Goal: Obtain resource: Download file/media

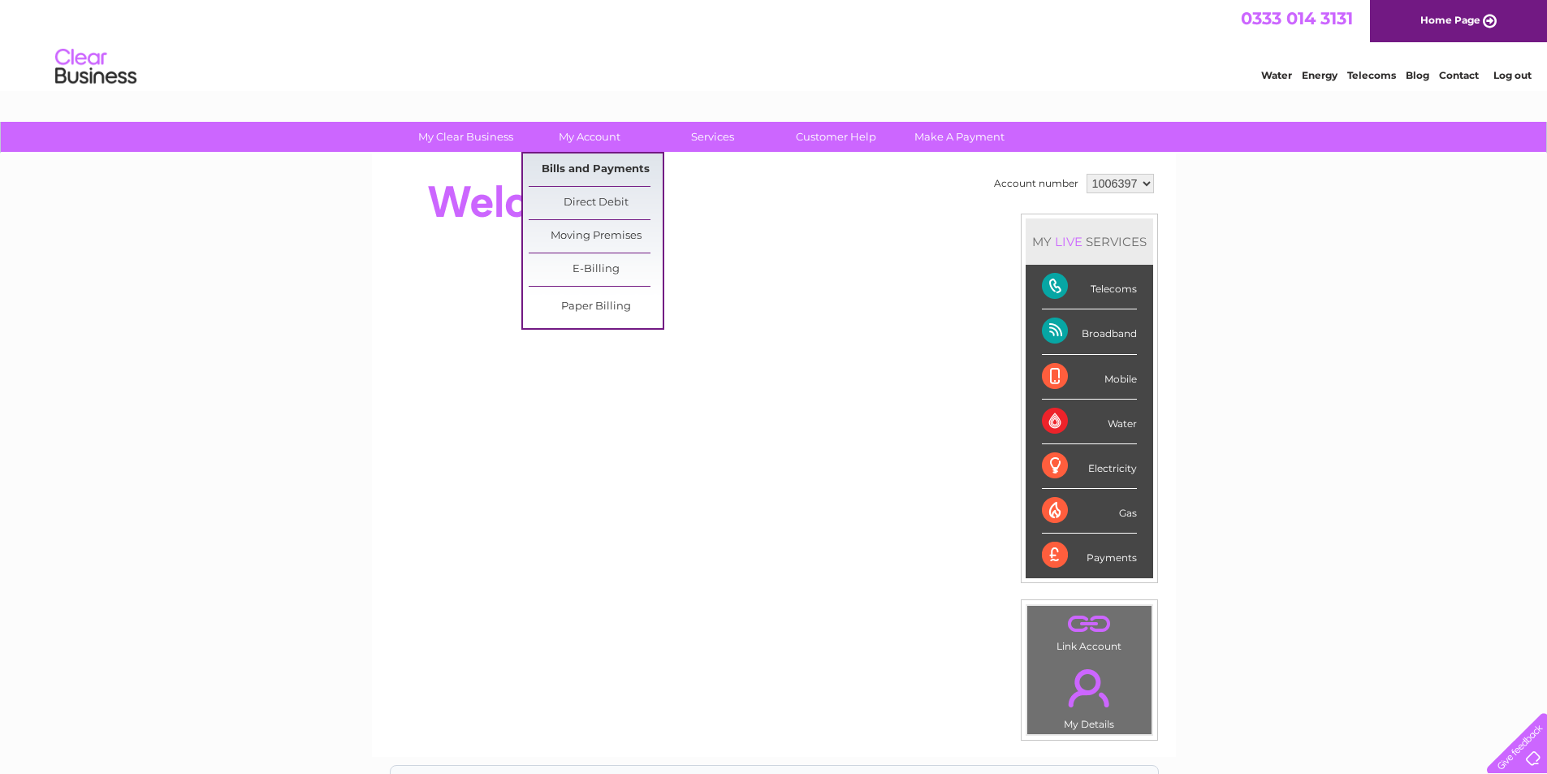
click at [586, 167] on link "Bills and Payments" at bounding box center [596, 170] width 134 height 32
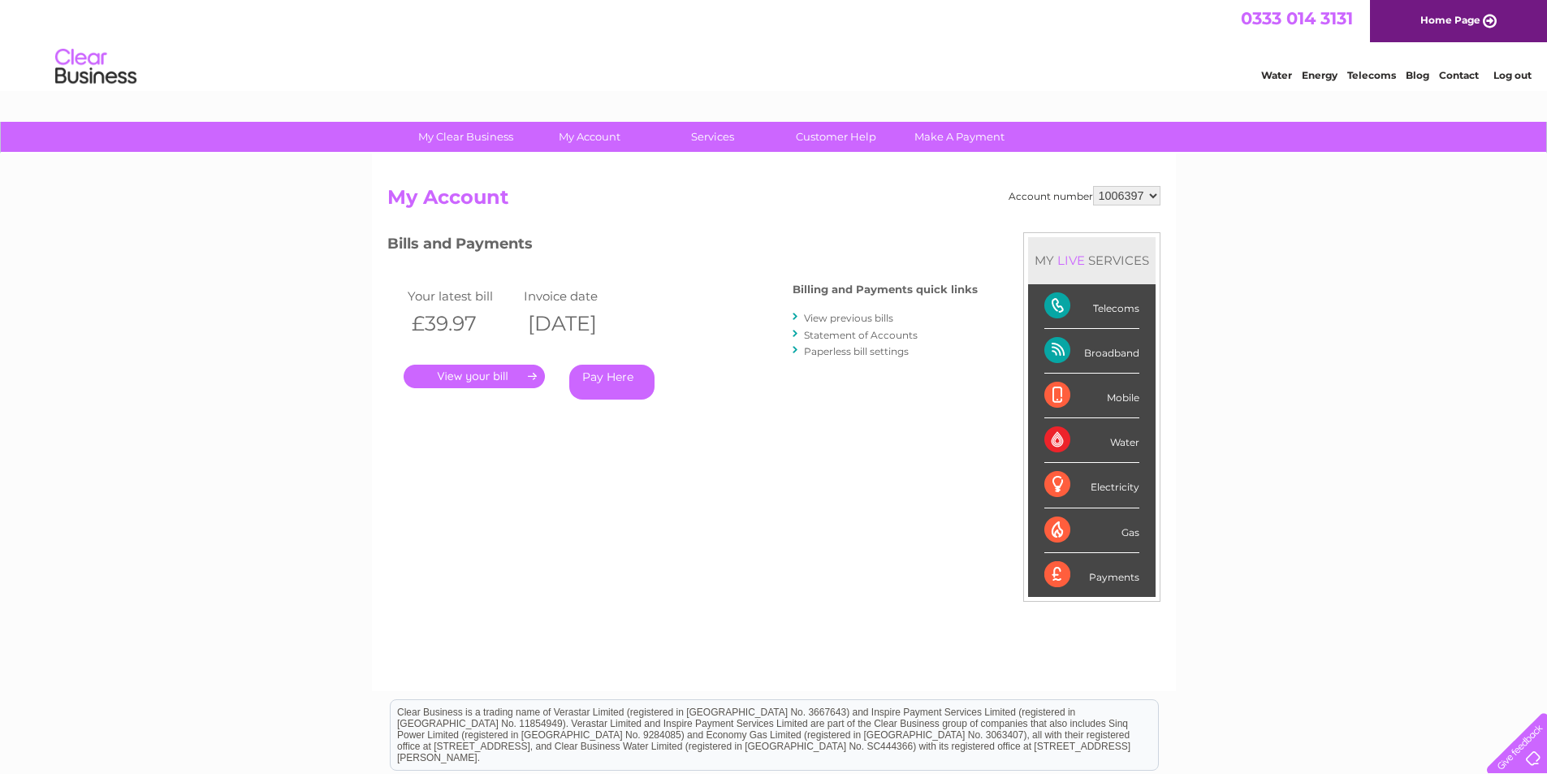
click at [454, 376] on link "." at bounding box center [474, 377] width 141 height 24
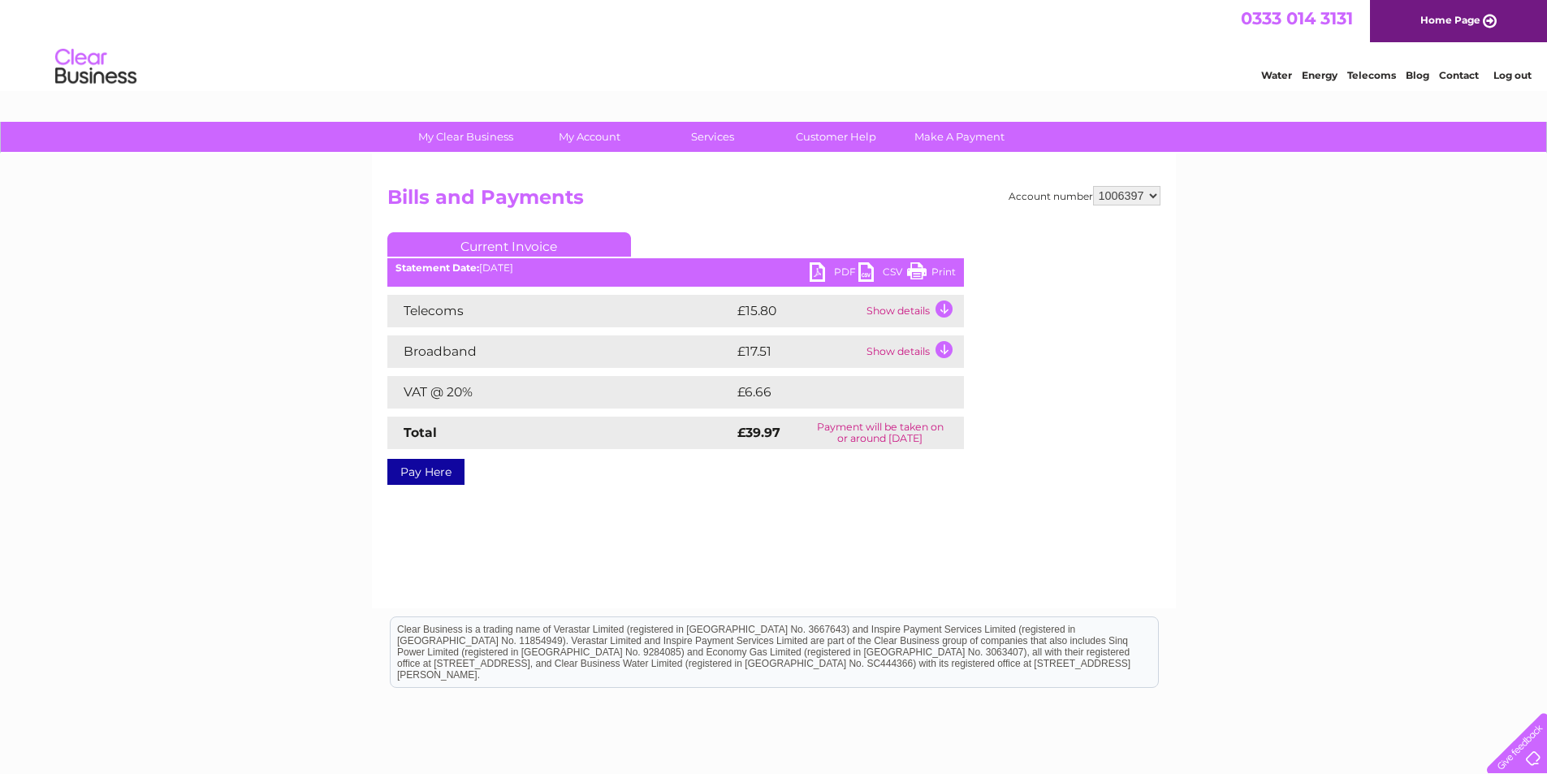
click at [822, 266] on link "PDF" at bounding box center [834, 274] width 49 height 24
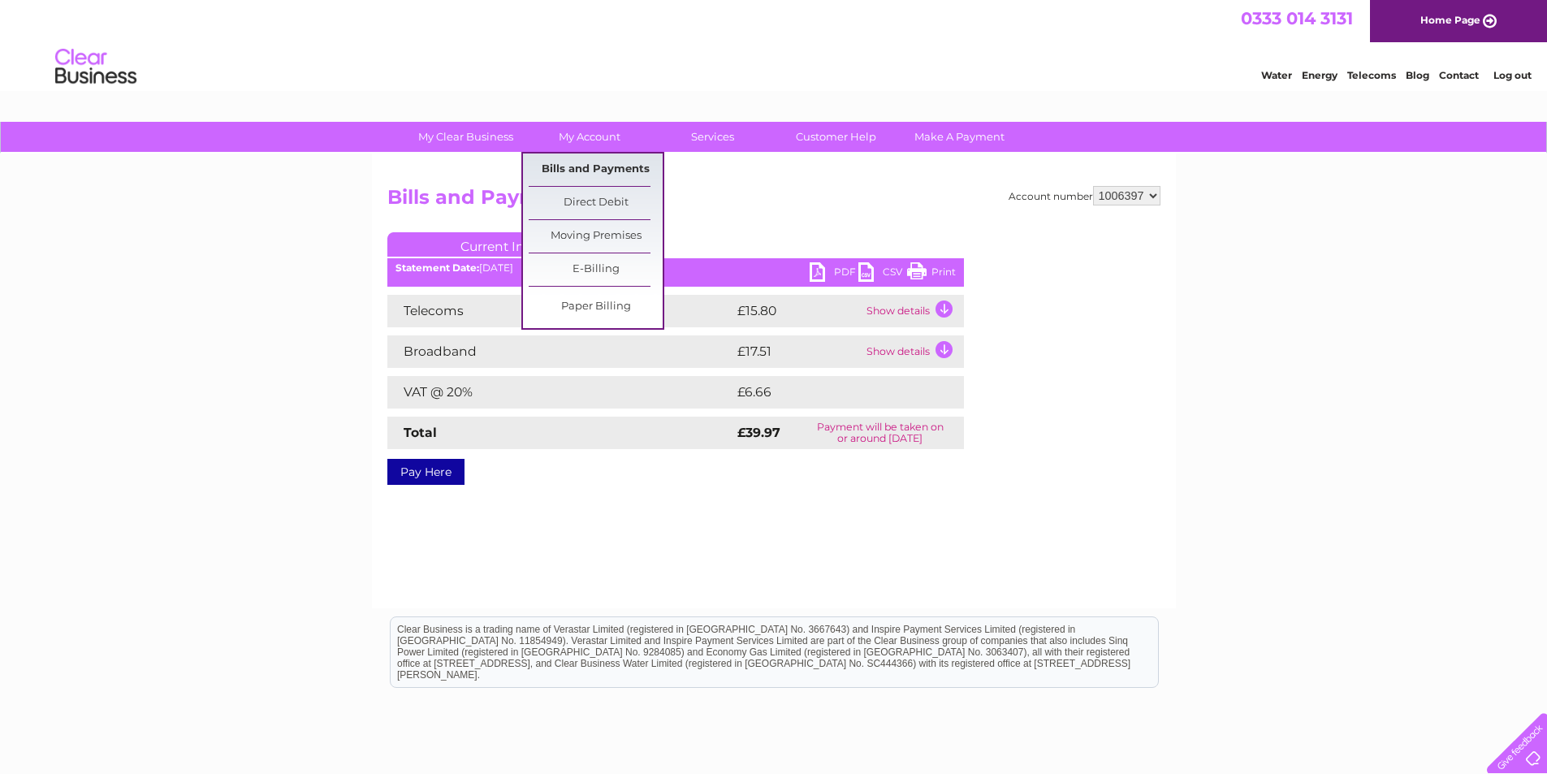
click at [594, 162] on link "Bills and Payments" at bounding box center [596, 170] width 134 height 32
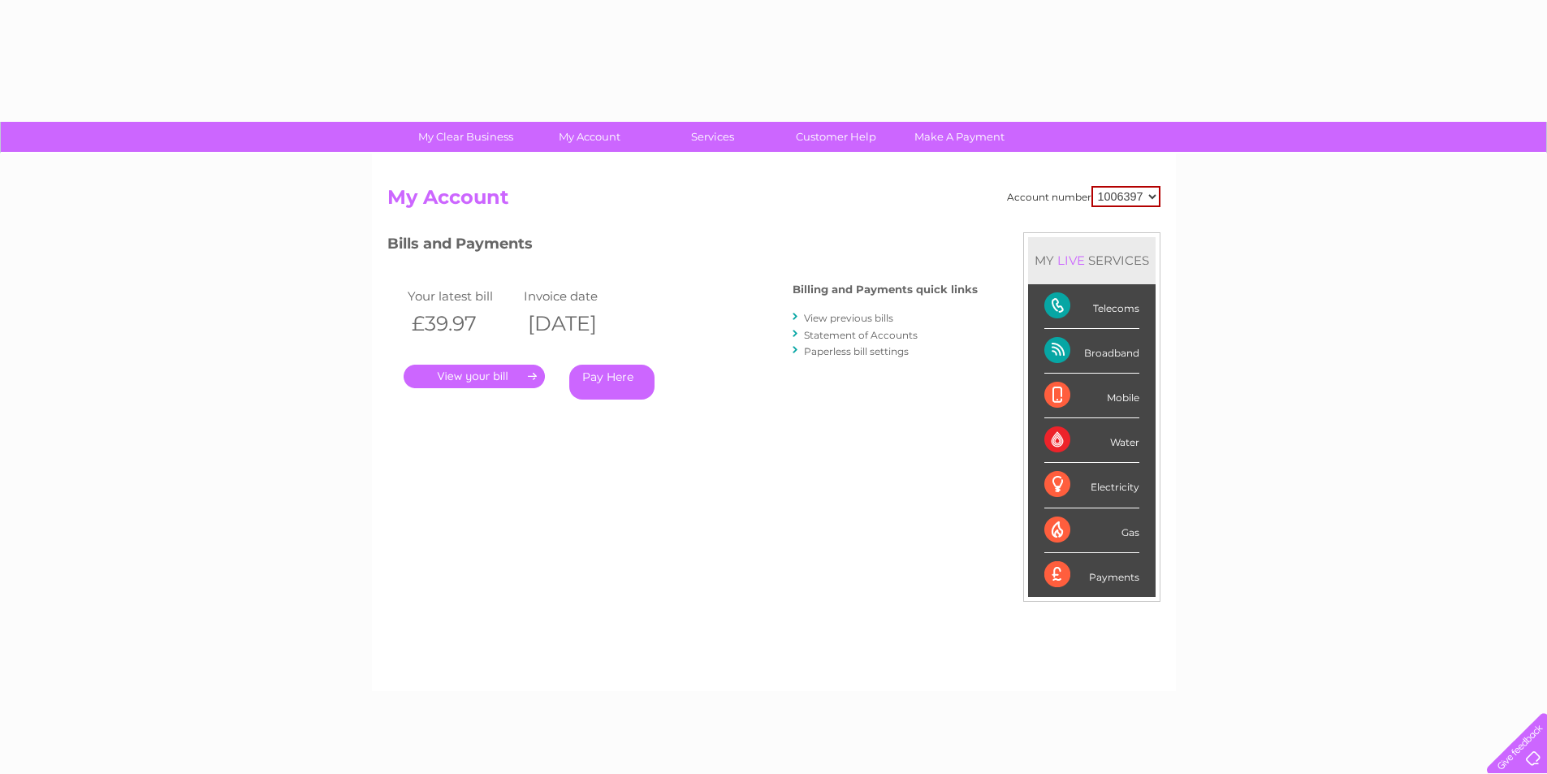
click at [833, 315] on link "View previous bills" at bounding box center [848, 318] width 89 height 12
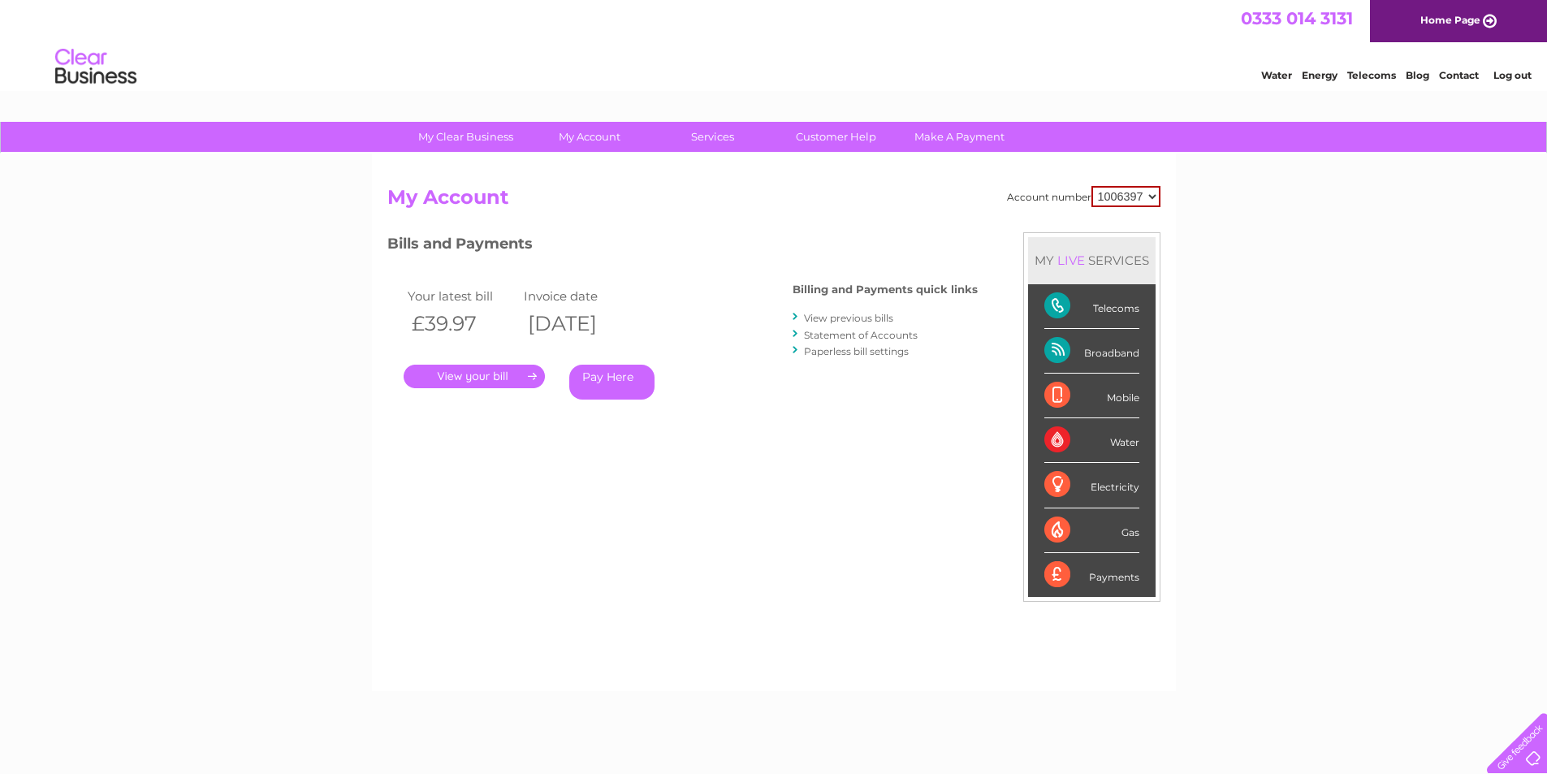
click at [851, 318] on link "View previous bills" at bounding box center [848, 318] width 89 height 12
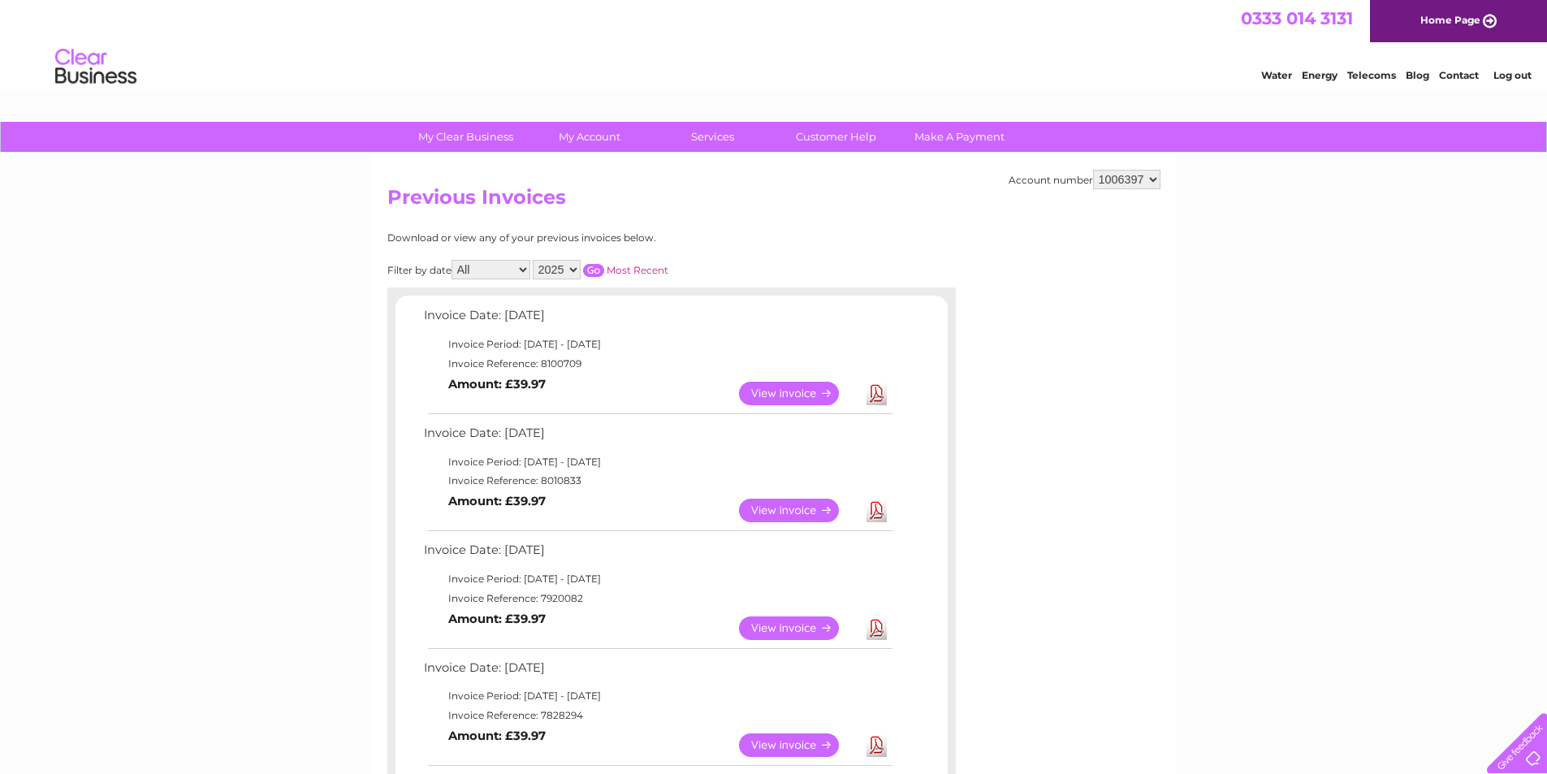
click at [789, 509] on link "View" at bounding box center [798, 511] width 119 height 24
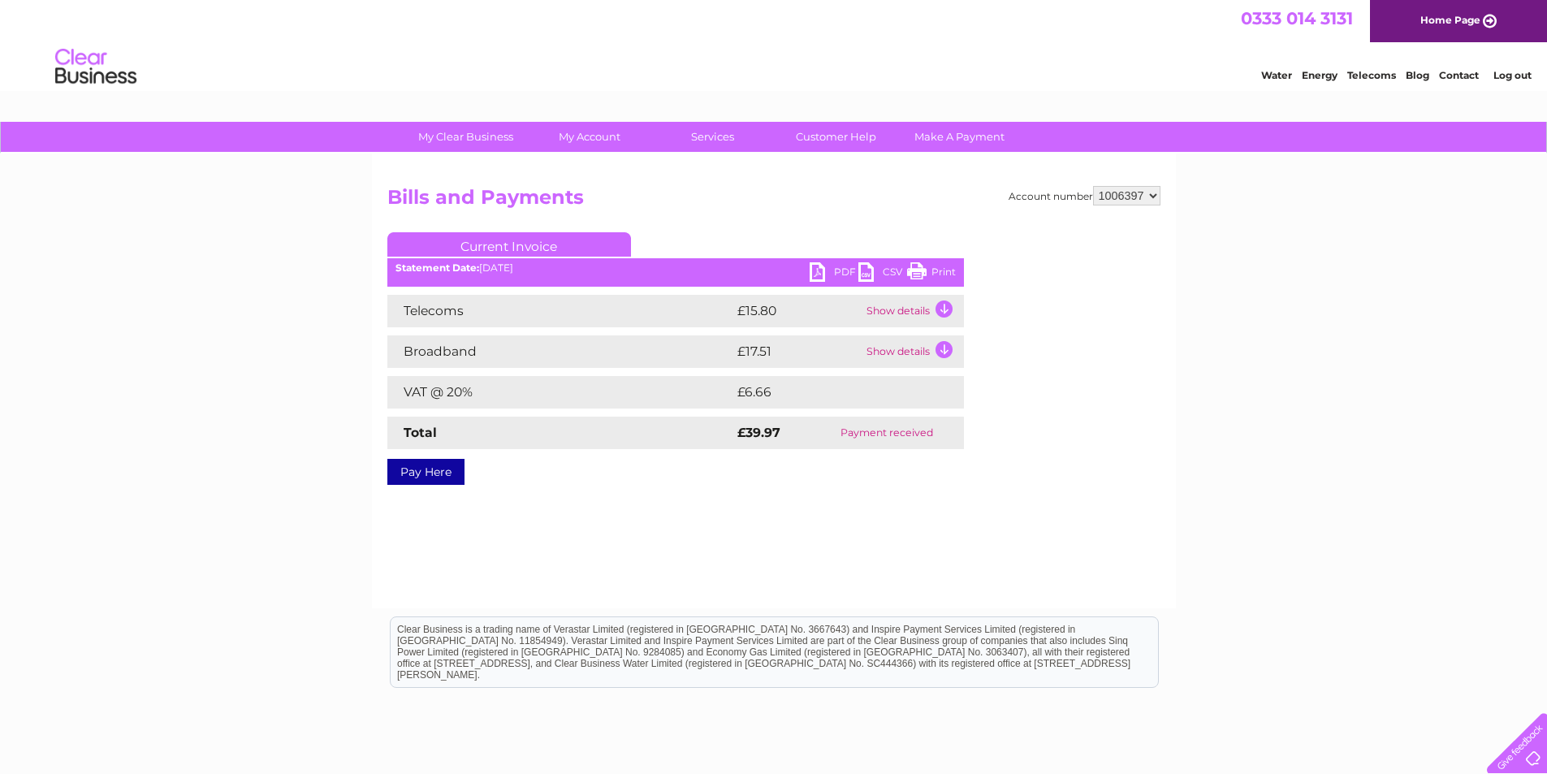
click at [813, 268] on link "PDF" at bounding box center [834, 274] width 49 height 24
click at [1518, 74] on link "Log out" at bounding box center [1513, 75] width 38 height 12
